Goal: Task Accomplishment & Management: Use online tool/utility

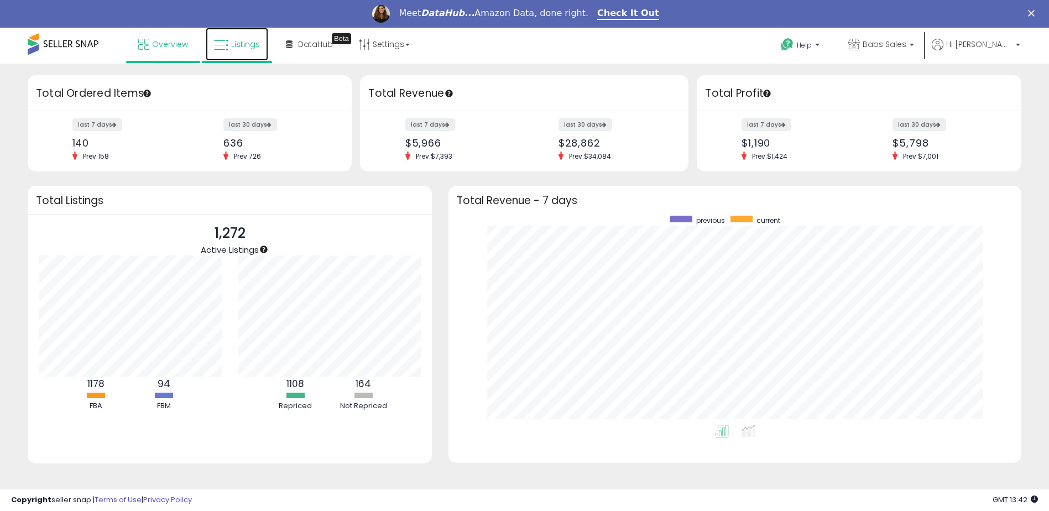
click at [250, 38] on link "Listings" at bounding box center [237, 44] width 62 height 33
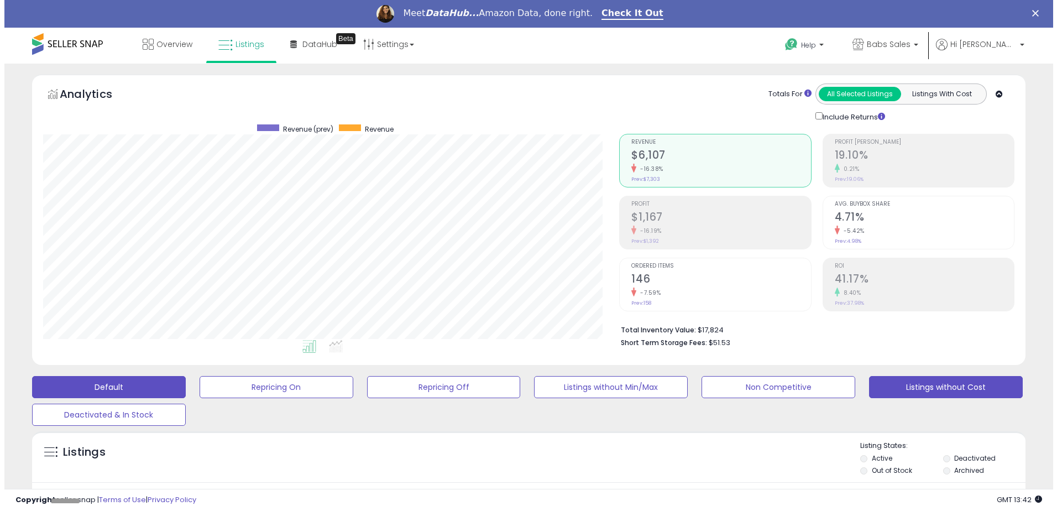
scroll to position [227, 577]
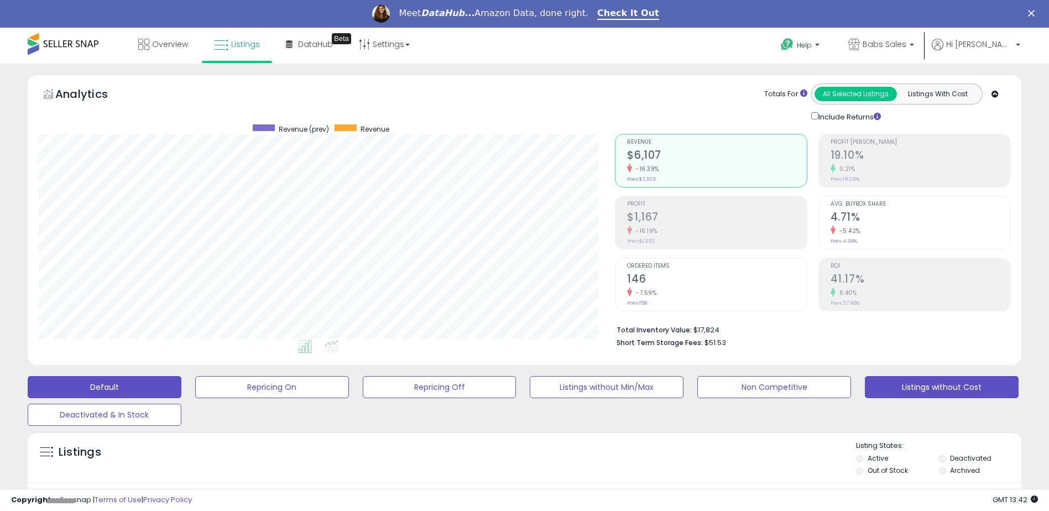
click at [931, 389] on button "Listings without Cost" at bounding box center [942, 387] width 154 height 22
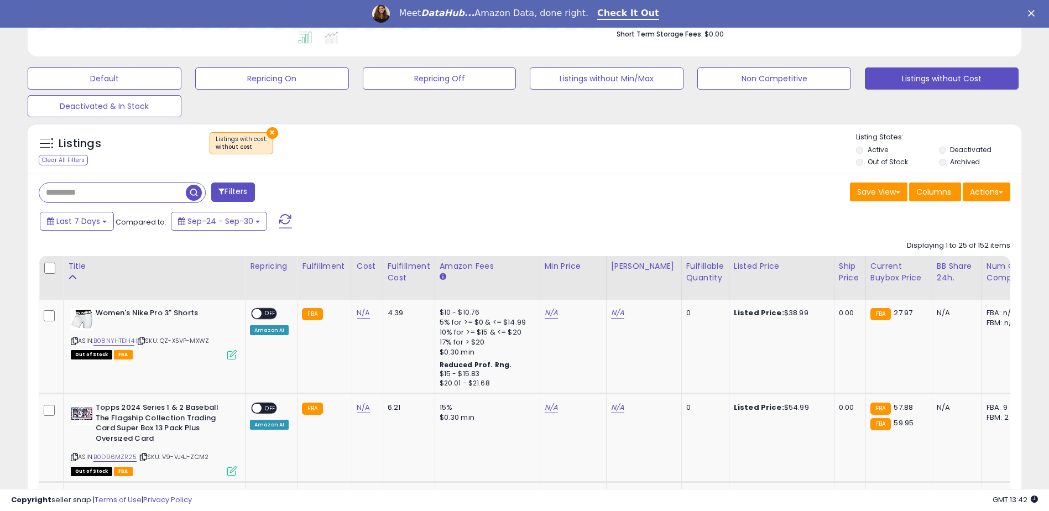
scroll to position [332, 0]
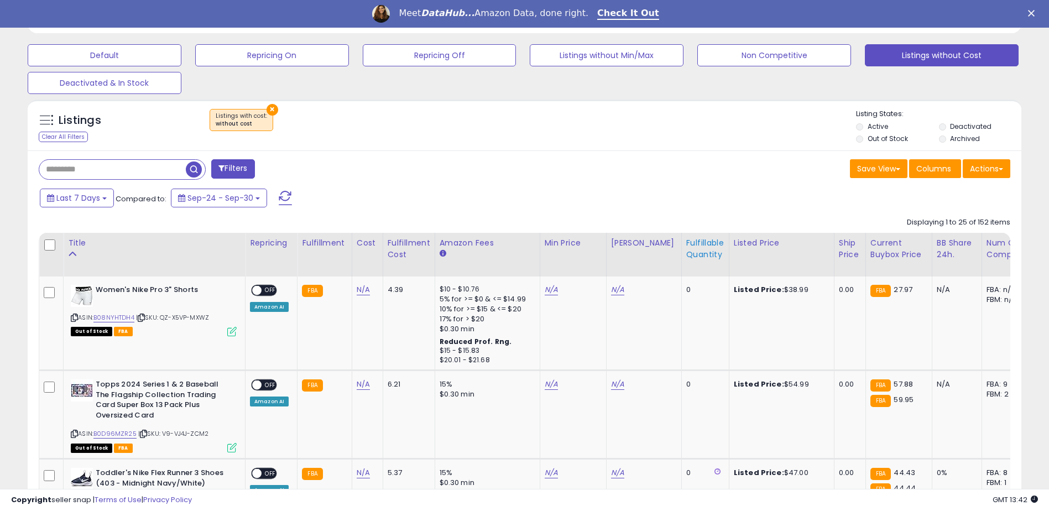
click at [686, 246] on div "Fulfillable Quantity" at bounding box center [705, 248] width 38 height 23
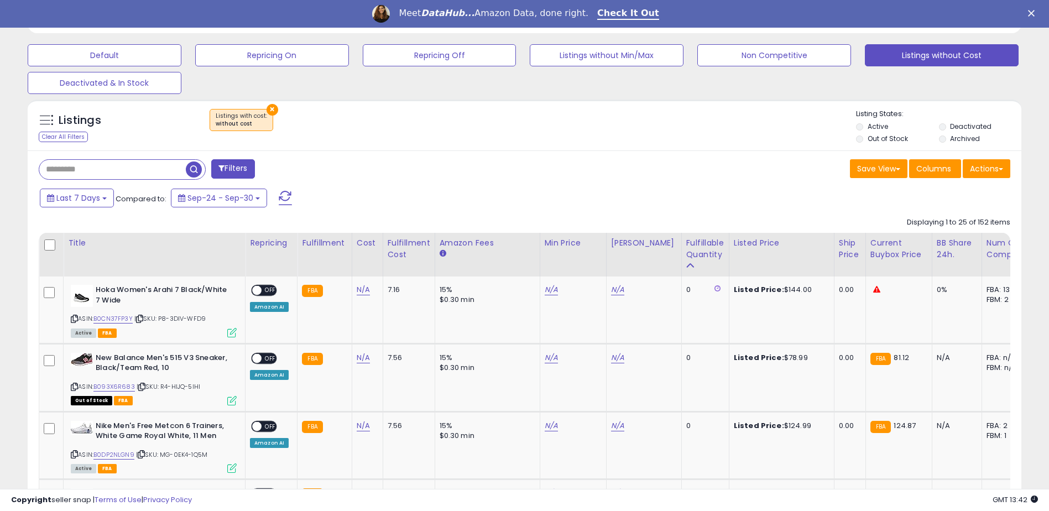
scroll to position [0, 0]
